Goal: Task Accomplishment & Management: Use online tool/utility

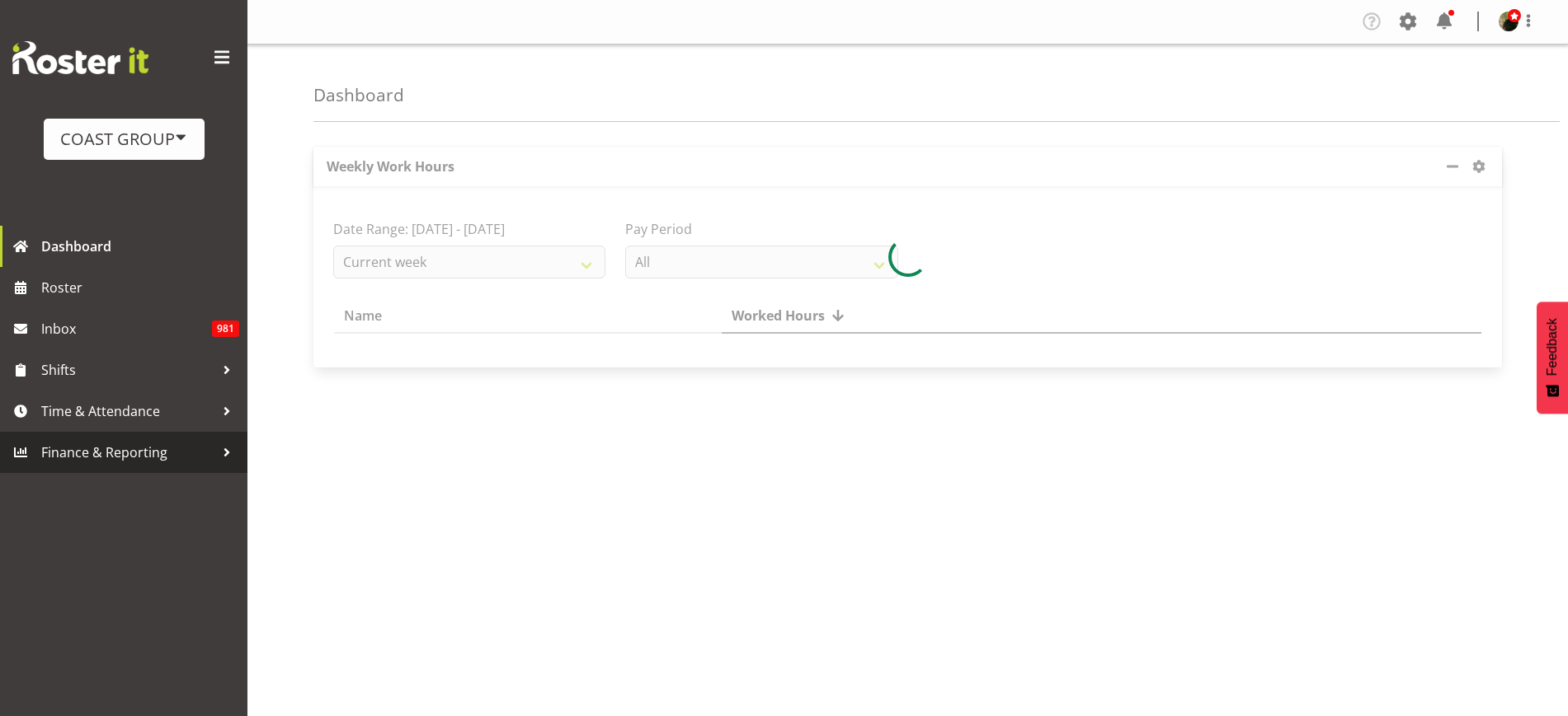
click at [120, 459] on span "Finance & Reporting" at bounding box center [127, 452] width 173 height 25
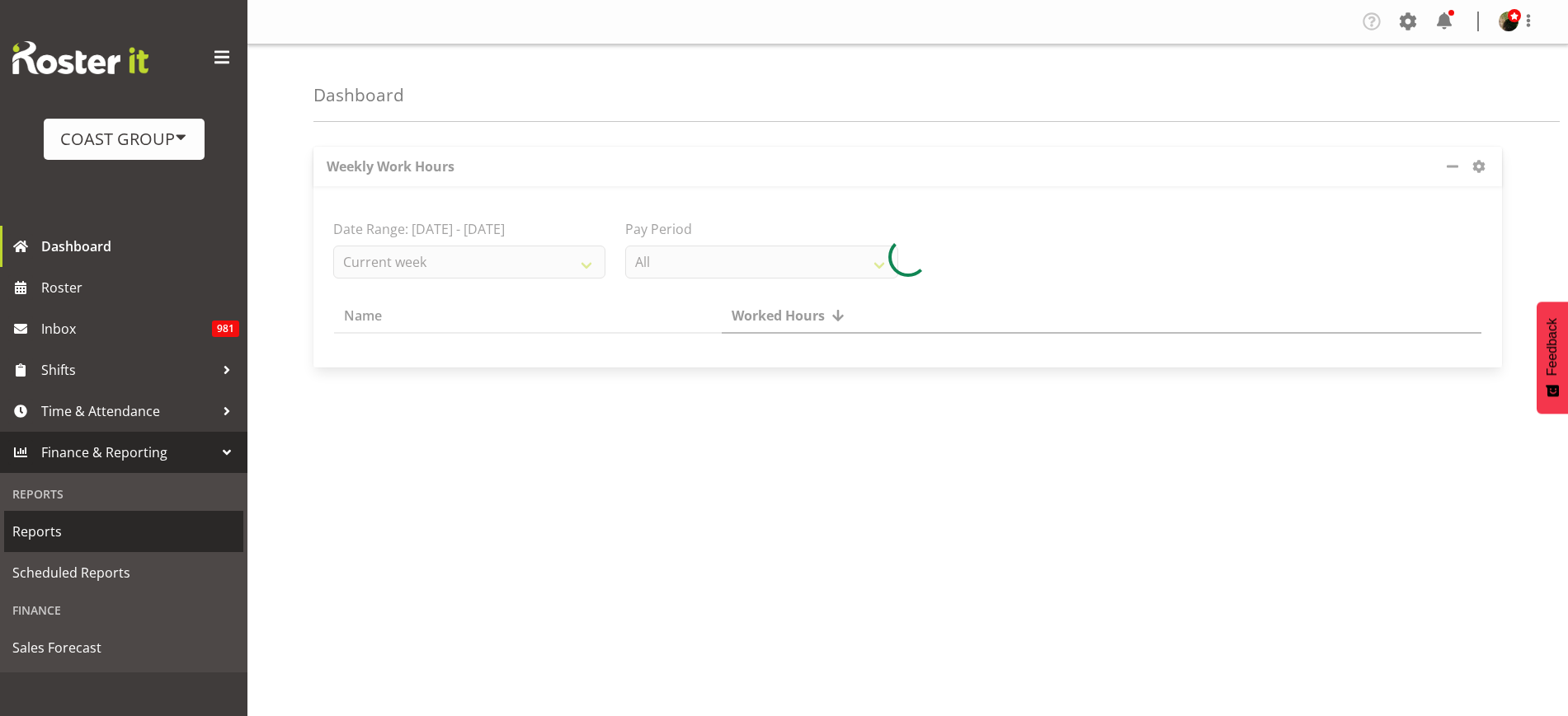
click at [123, 539] on span "Reports" at bounding box center [123, 531] width 222 height 25
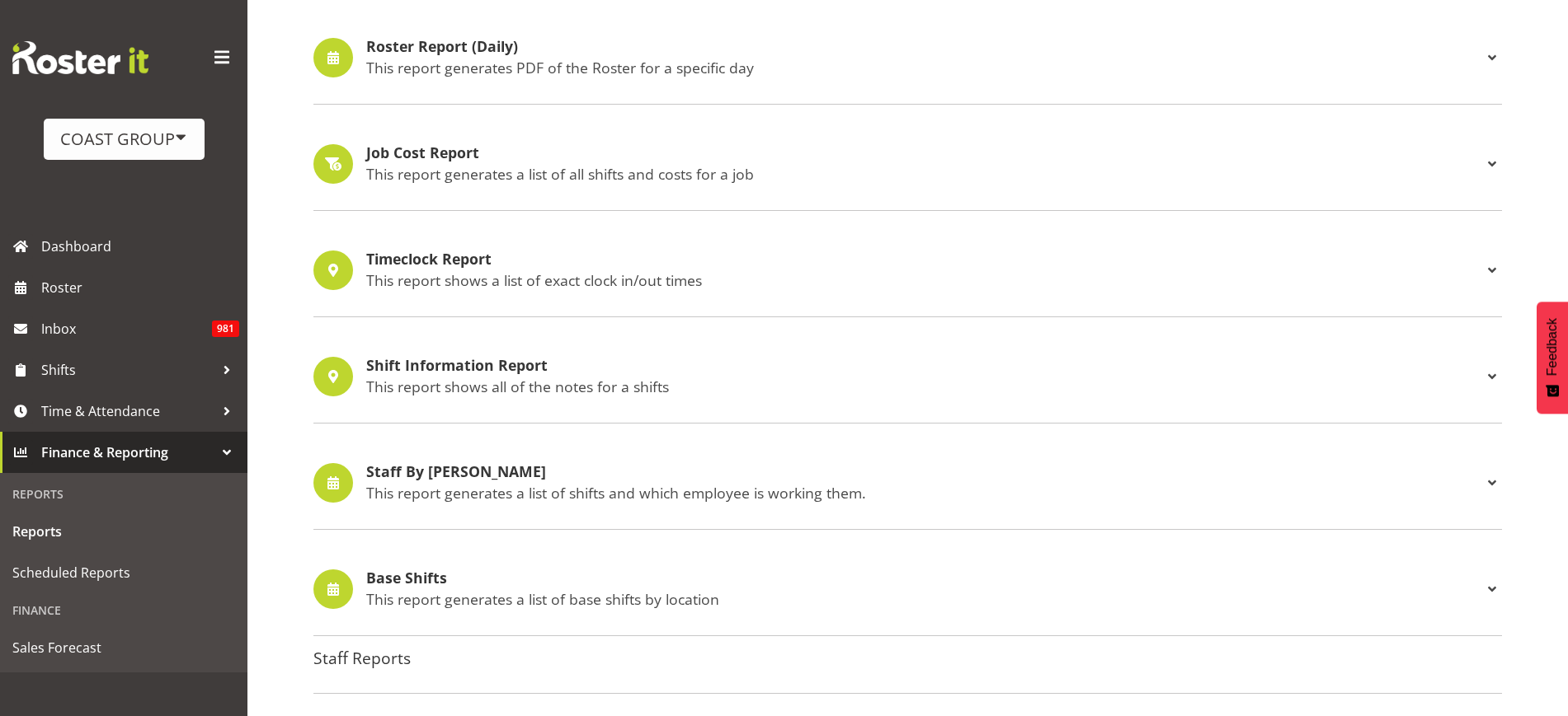
scroll to position [816, 0]
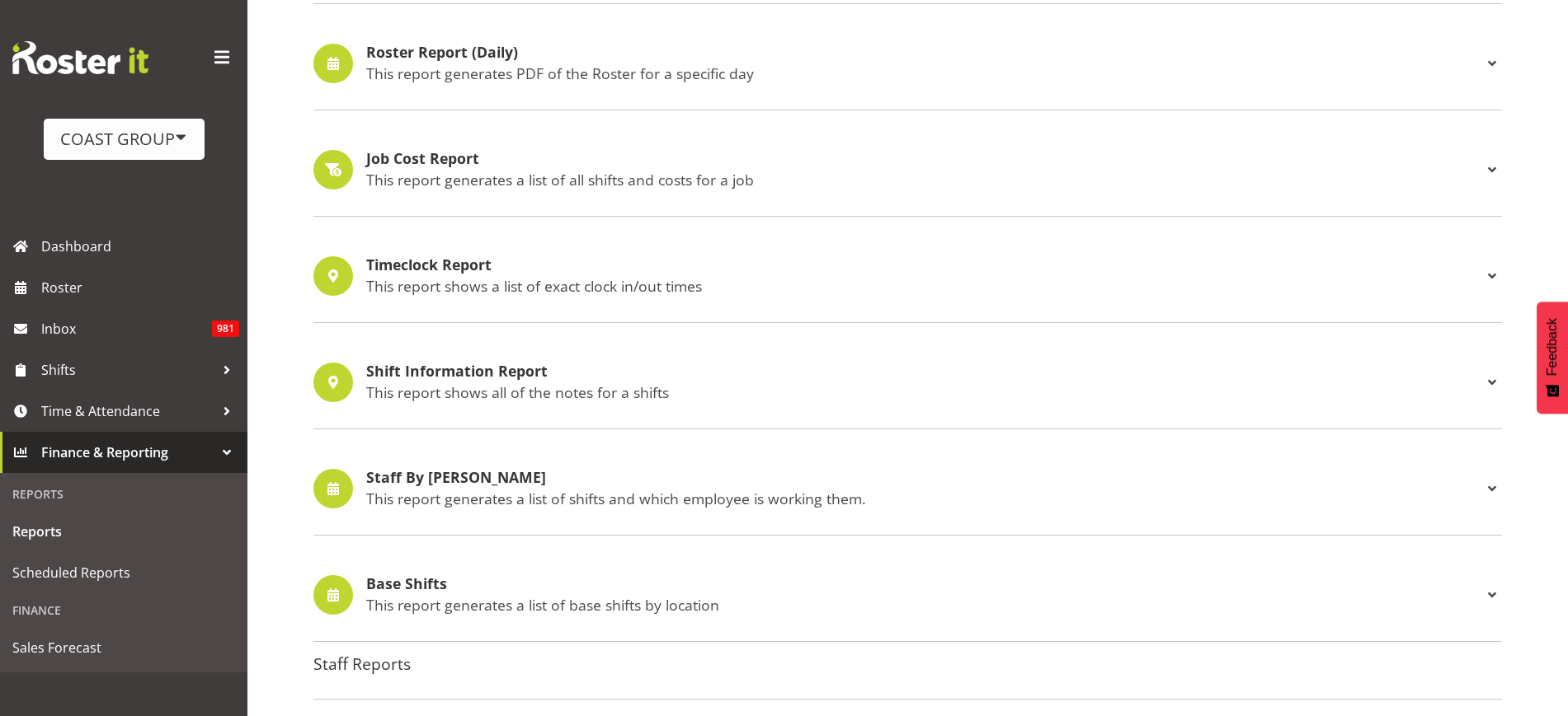
click at [869, 172] on p "This report generates a list of all shifts and costs for a job" at bounding box center [923, 180] width 1116 height 18
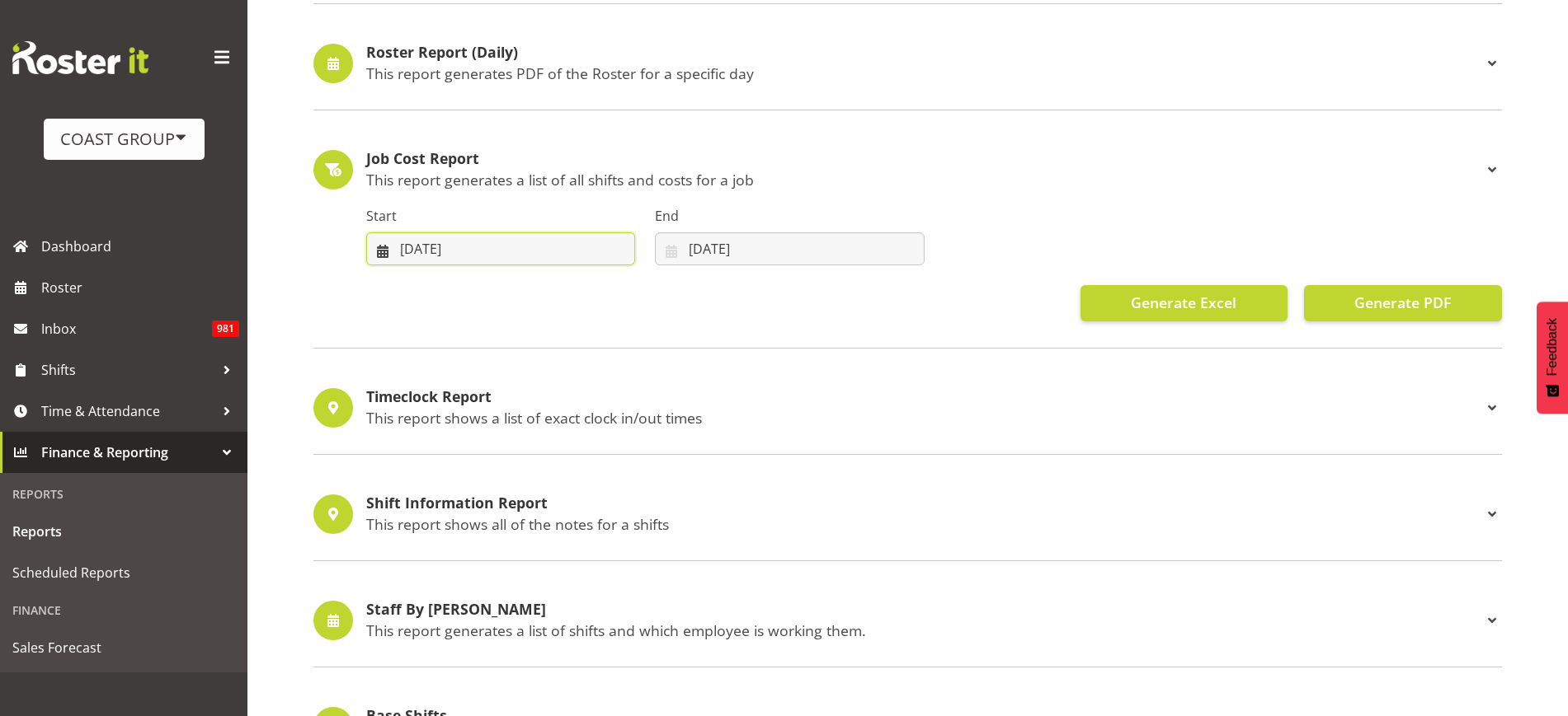
click at [443, 259] on input "[DATE]" at bounding box center [500, 249] width 269 height 33
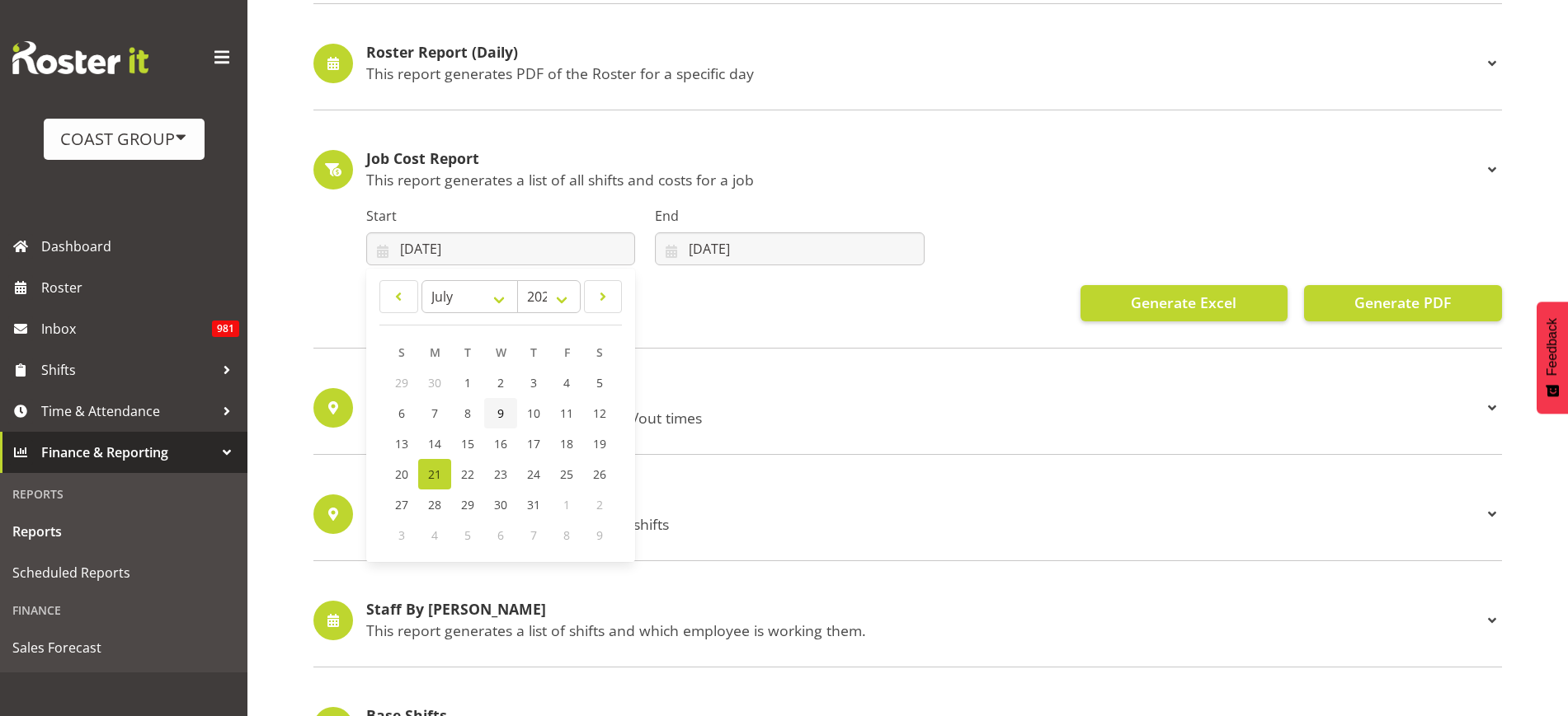
click at [494, 410] on link "9" at bounding box center [500, 414] width 33 height 31
type input "[DATE]"
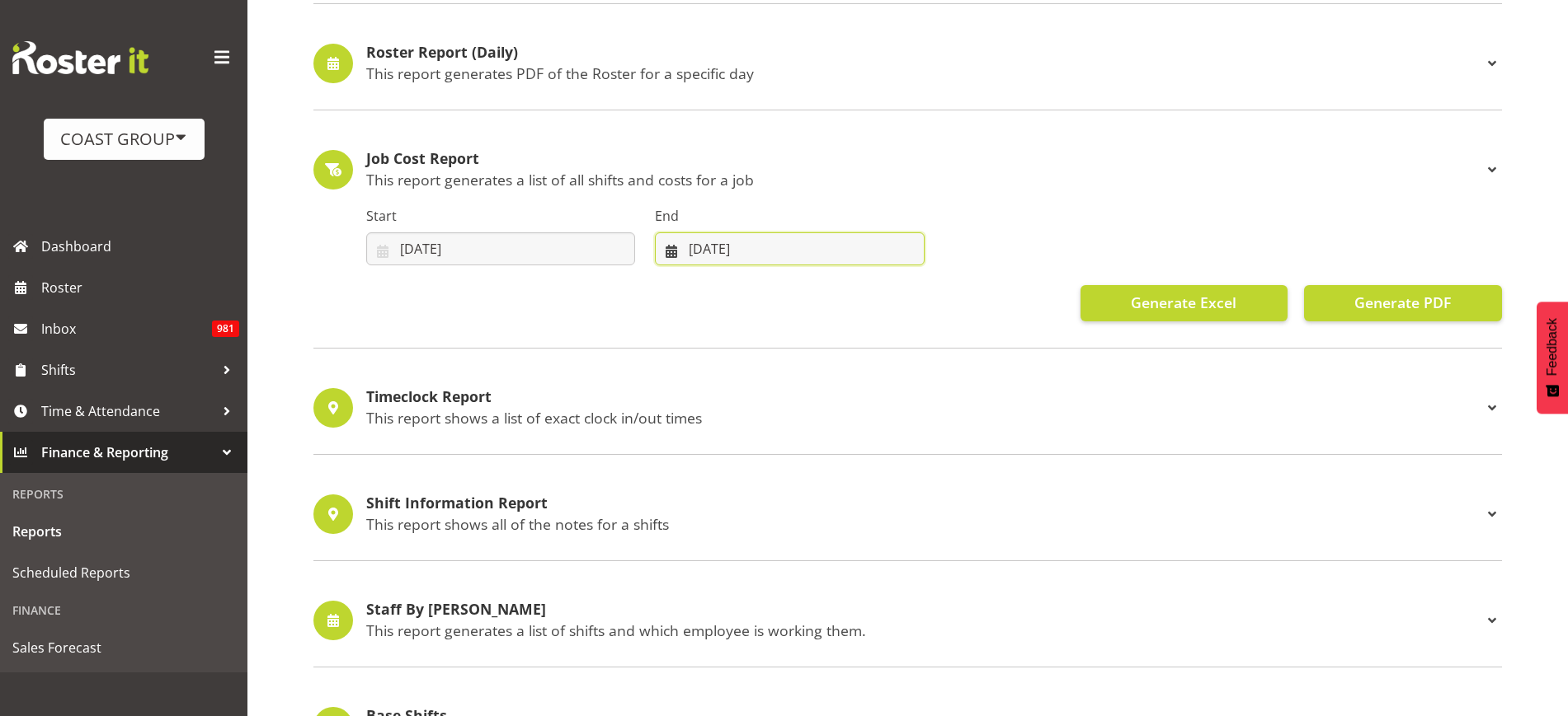
click at [745, 243] on input "[DATE]" at bounding box center [789, 249] width 269 height 33
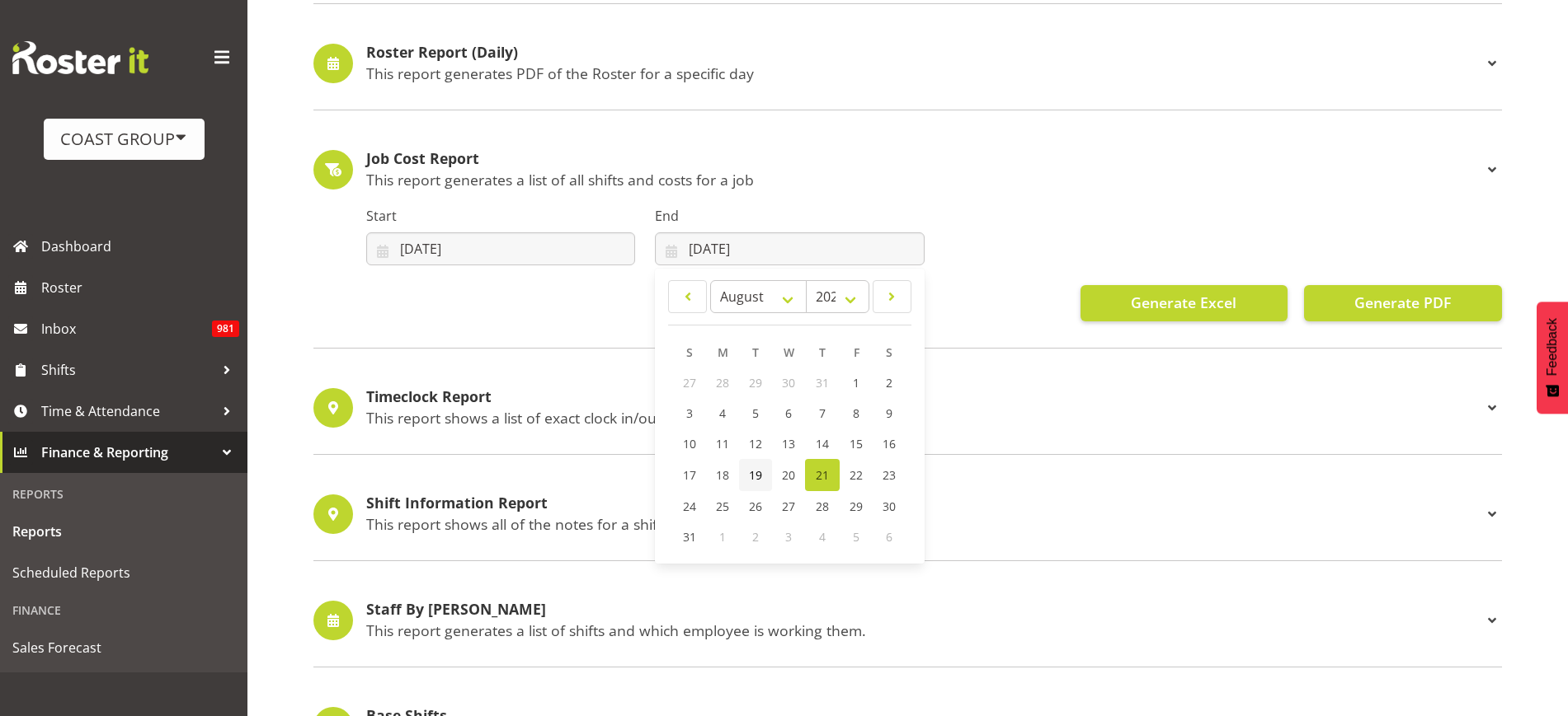
click at [756, 474] on span "19" at bounding box center [755, 475] width 14 height 15
type input "[DATE]"
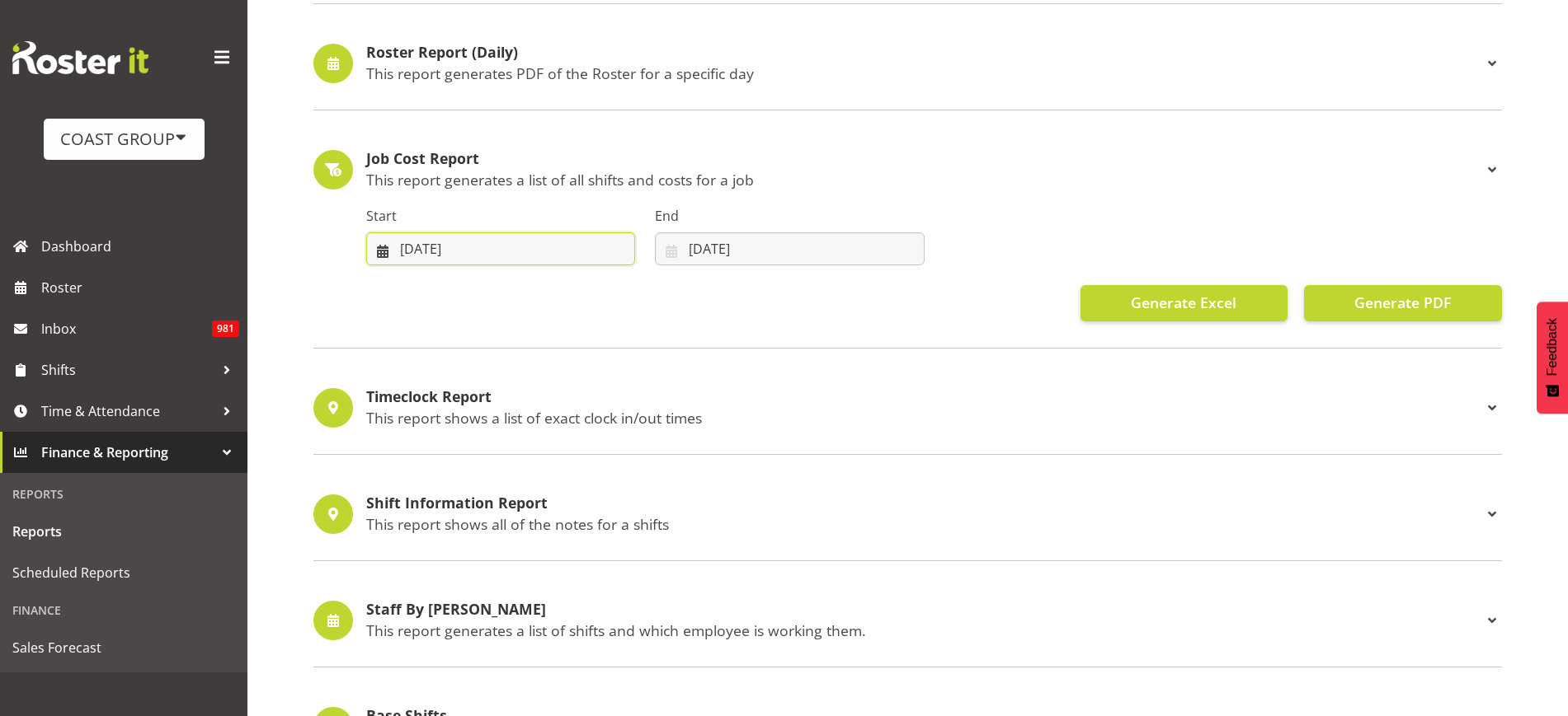
click at [468, 234] on input "[DATE]" at bounding box center [500, 249] width 269 height 33
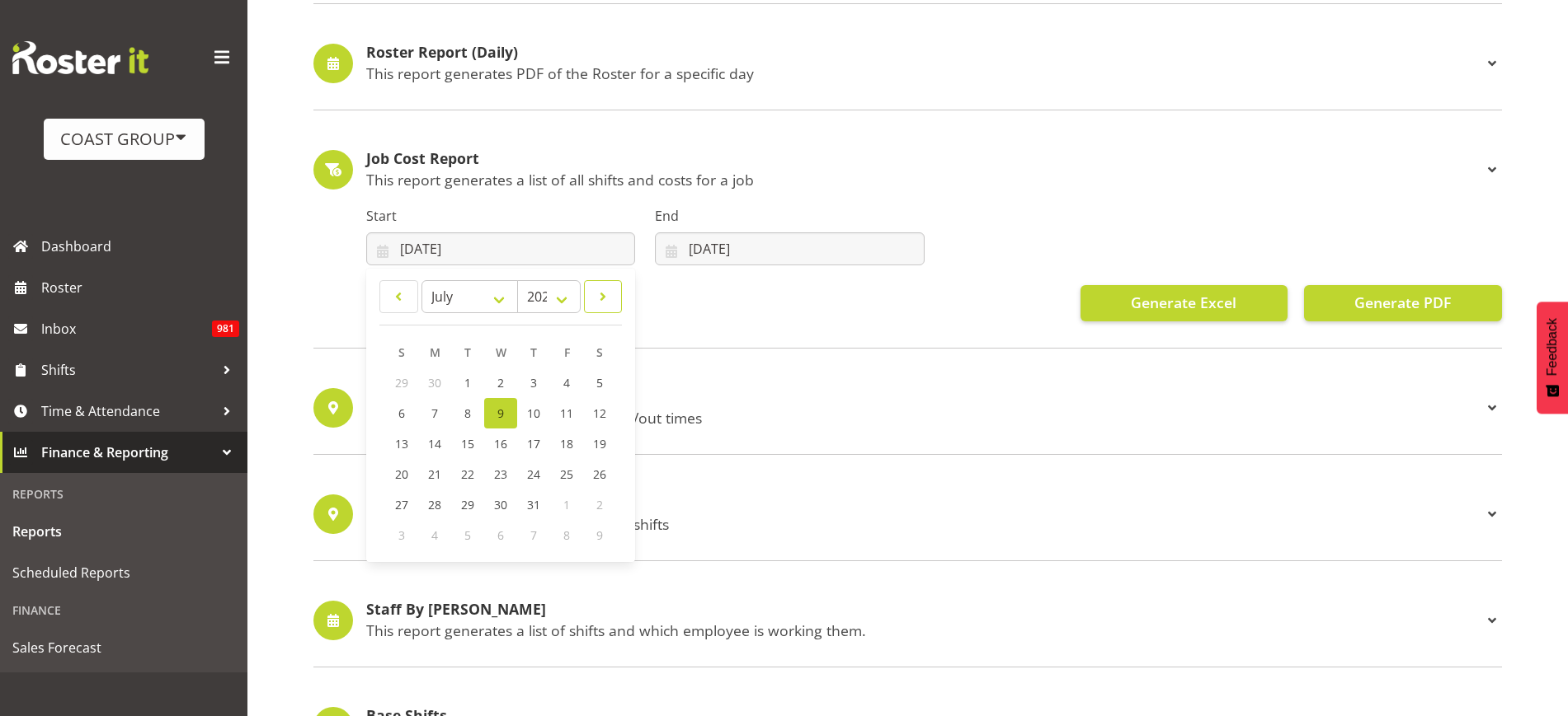
click at [598, 301] on span at bounding box center [603, 297] width 17 height 20
select select "7"
click at [503, 410] on span "6" at bounding box center [499, 413] width 6 height 15
type input "[DATE]"
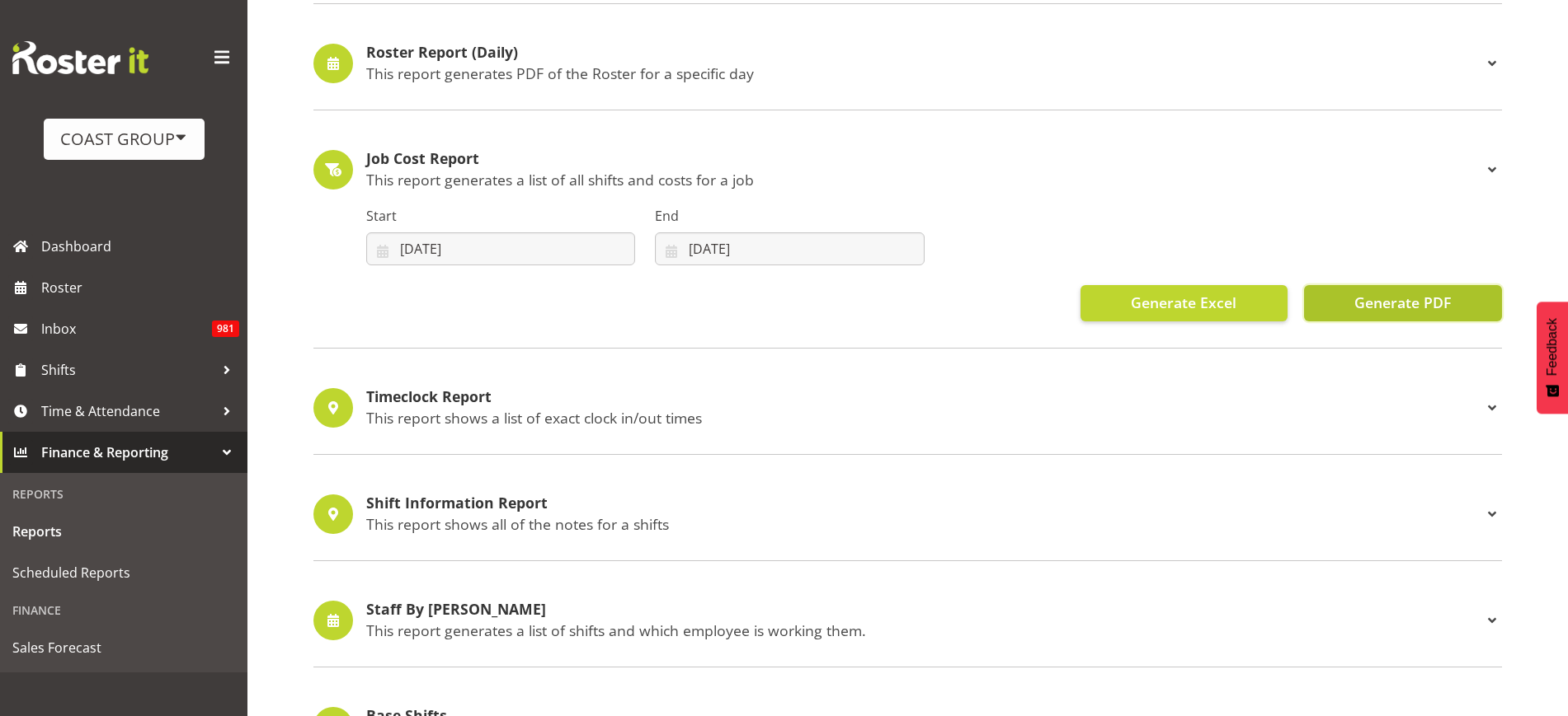
click at [1402, 292] on span "Generate PDF" at bounding box center [1403, 303] width 96 height 22
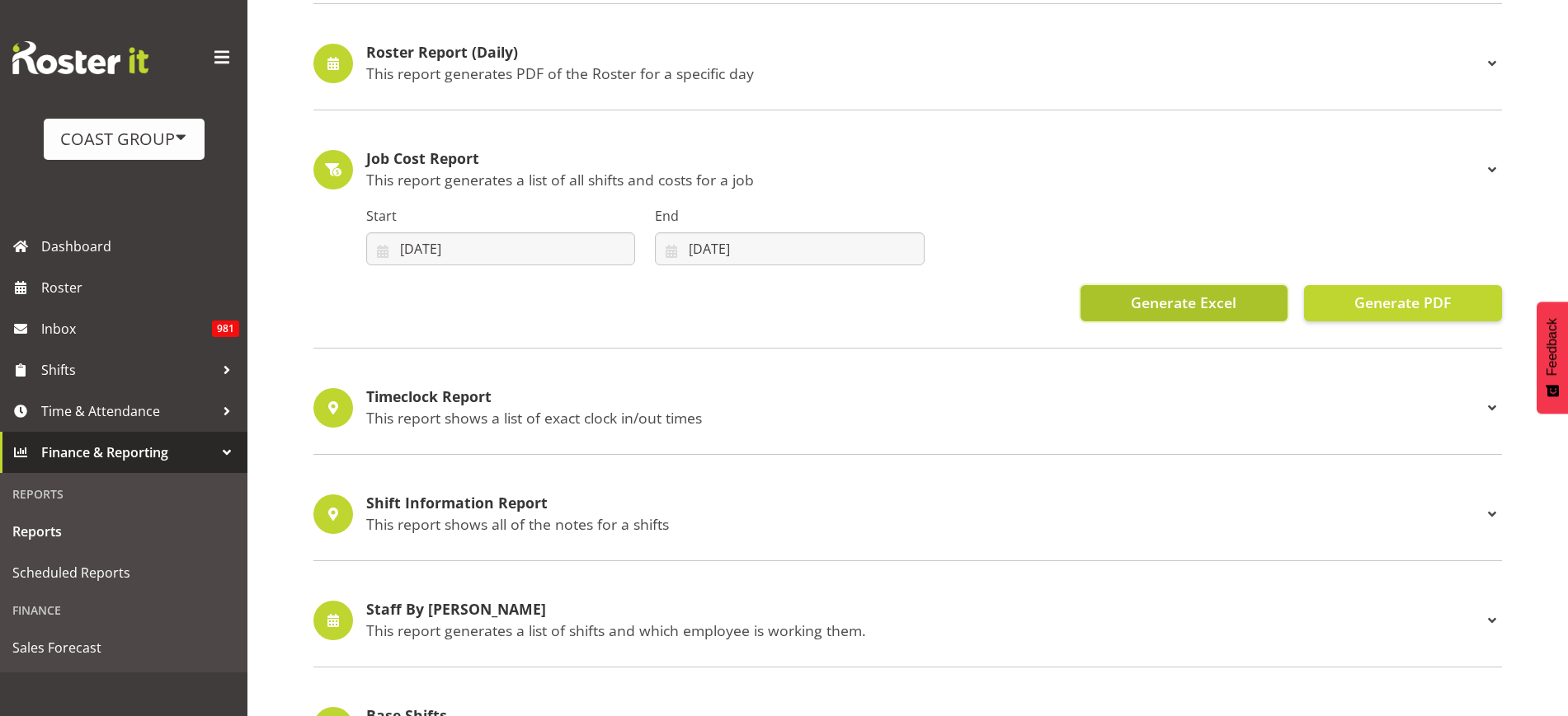
click at [1179, 298] on span "Generate Excel" at bounding box center [1183, 303] width 105 height 22
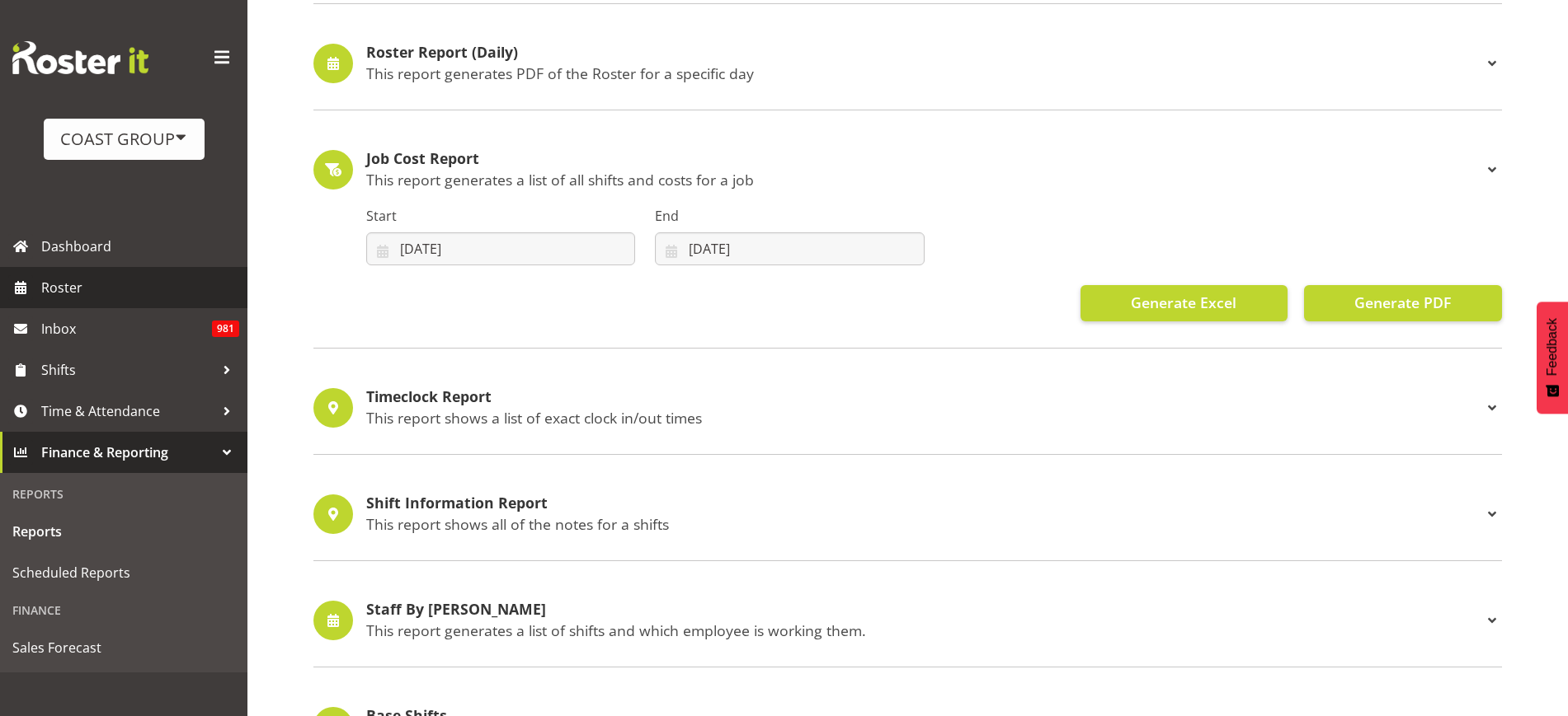
click at [110, 294] on span "Roster" at bounding box center [140, 287] width 198 height 25
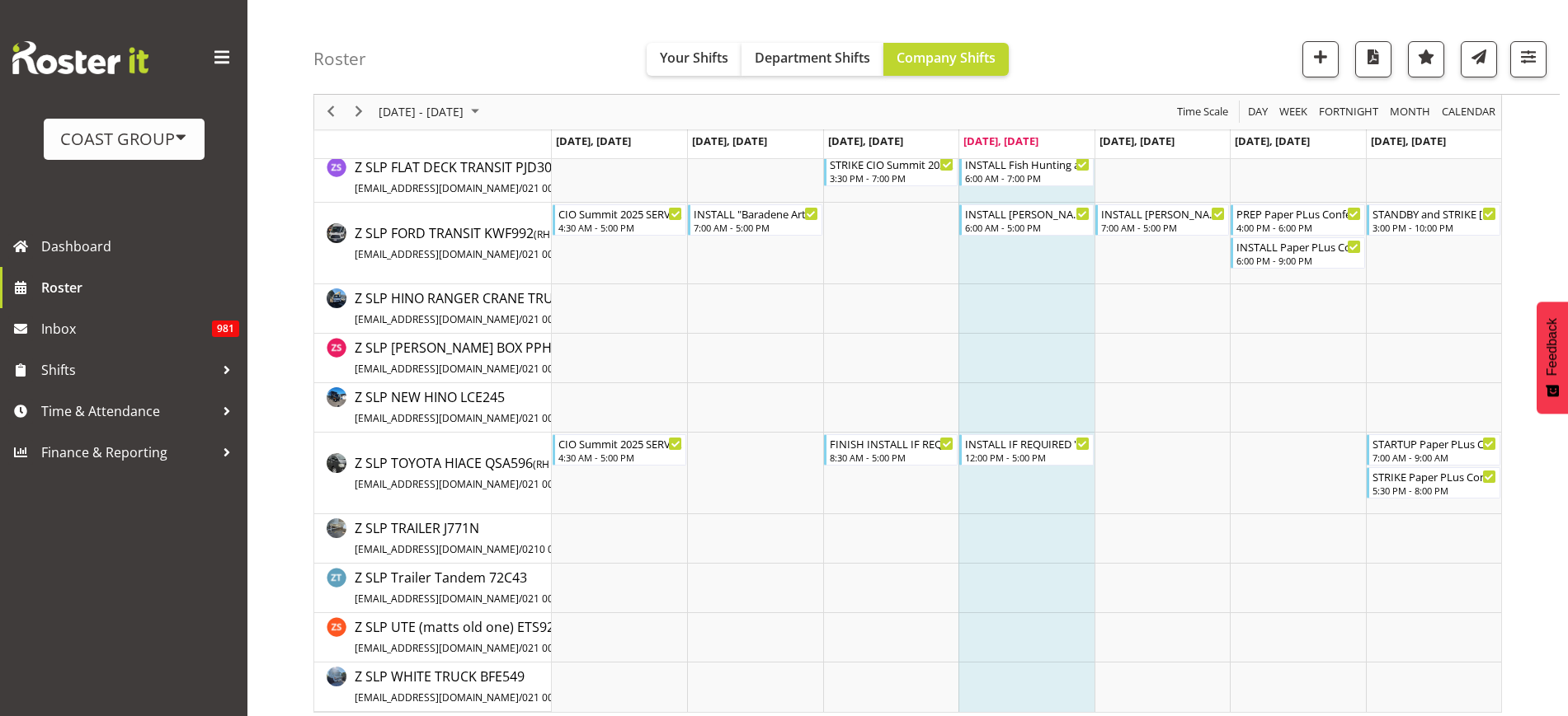
scroll to position [3619, 0]
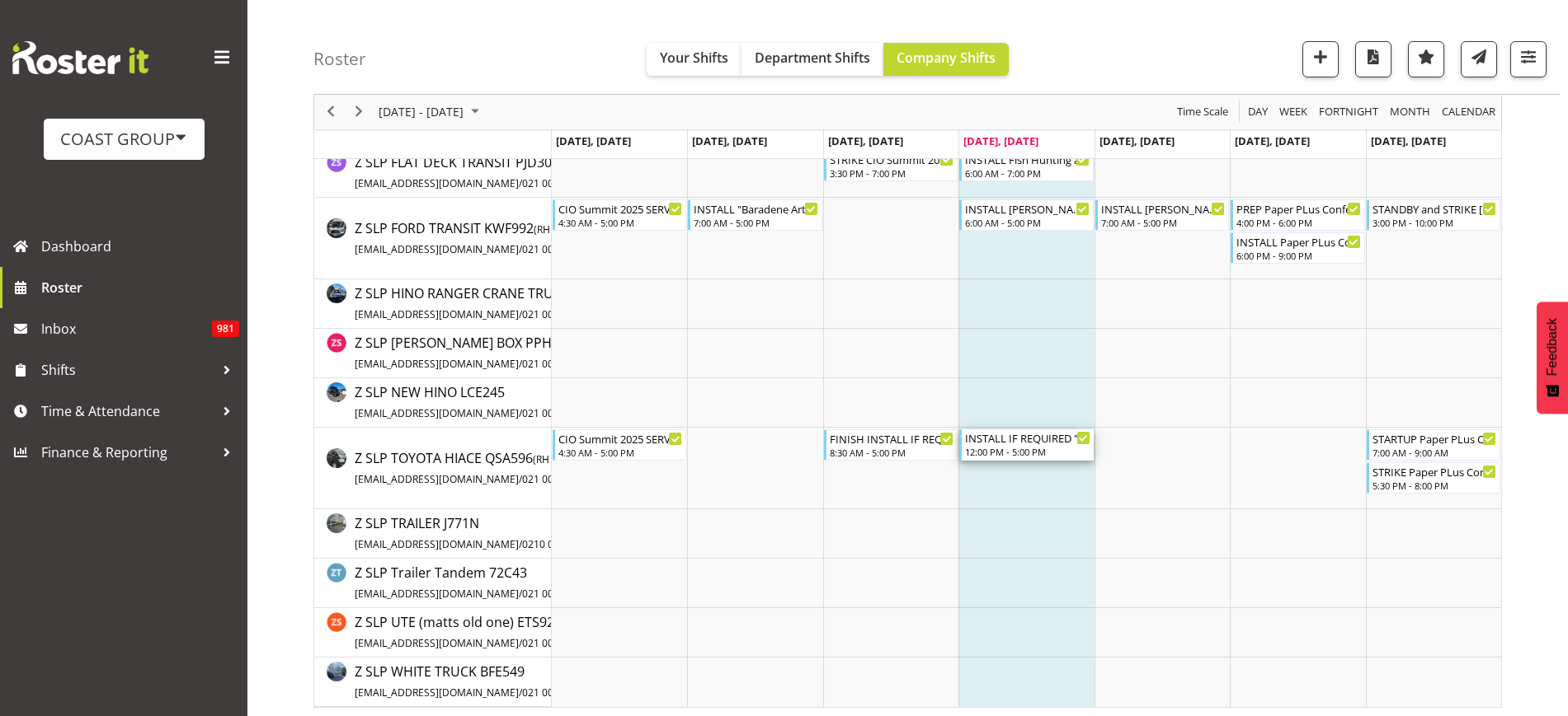
click at [995, 454] on div "12:00 PM - 5:00 PM" at bounding box center [1027, 452] width 124 height 14
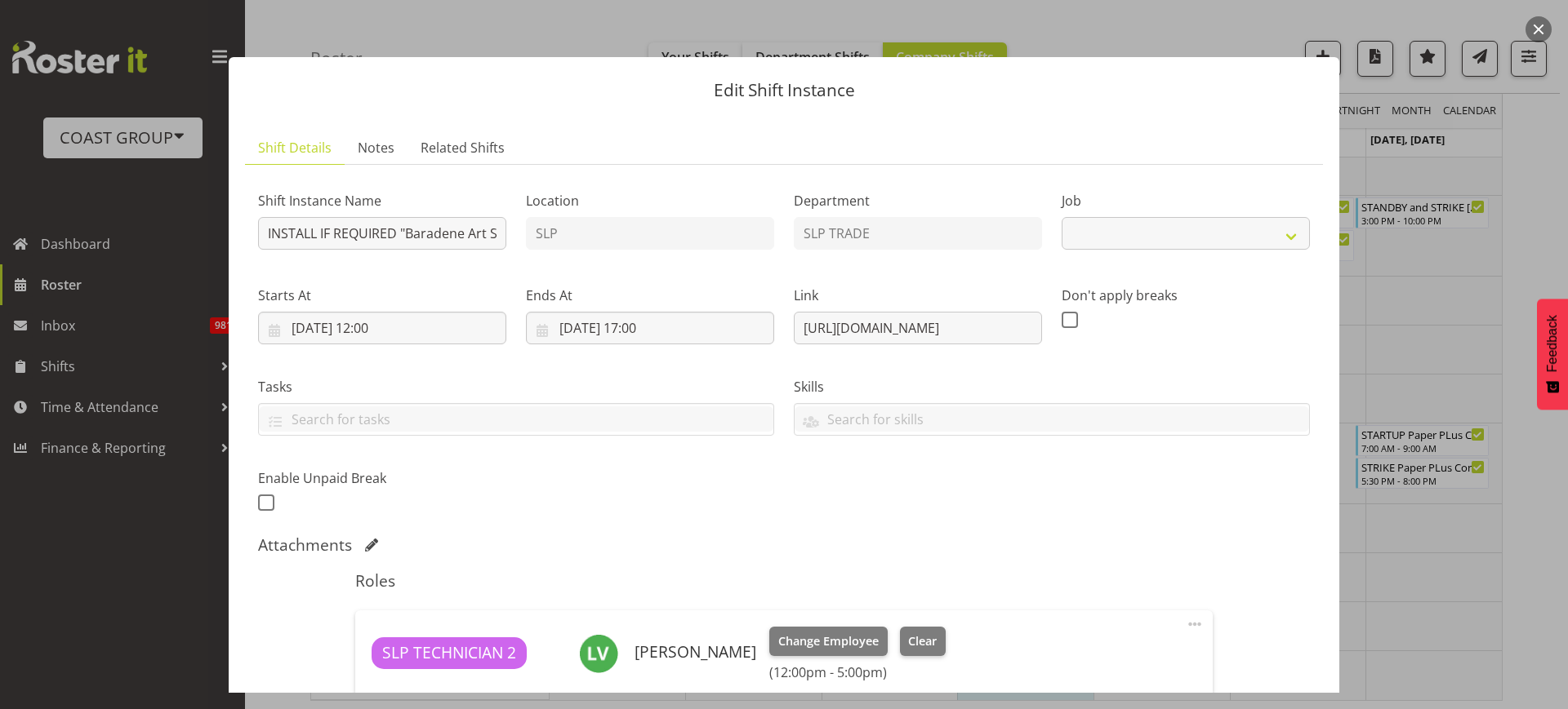
select select "9874"
click at [1544, 26] on button "button" at bounding box center [1538, 29] width 26 height 26
